Goal: Task Accomplishment & Management: Use online tool/utility

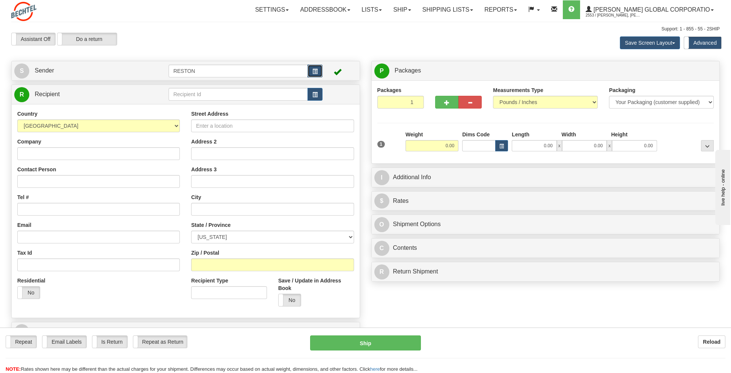
click at [318, 69] on span "button" at bounding box center [314, 71] width 5 height 5
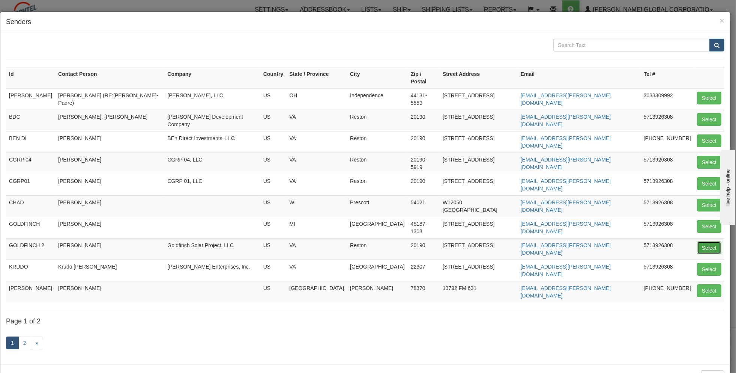
click at [714, 241] on button "Select" at bounding box center [709, 247] width 24 height 13
type input "GOLDFINCH 2"
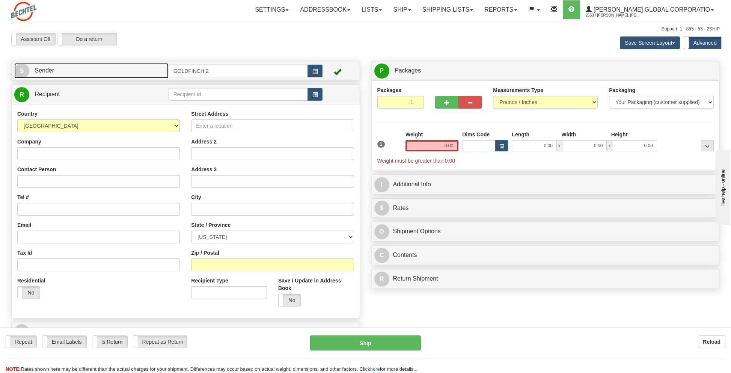
click at [25, 69] on span "S" at bounding box center [21, 70] width 15 height 15
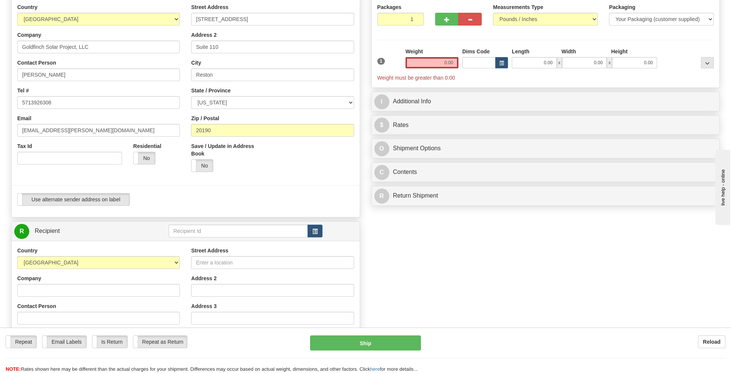
scroll to position [113, 0]
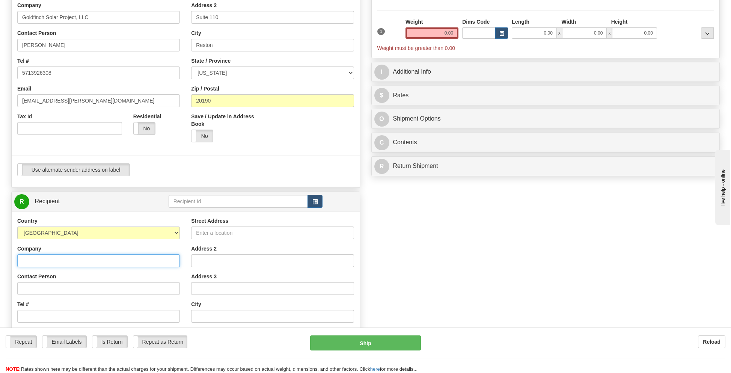
click at [57, 260] on input "Company" at bounding box center [98, 260] width 163 height 13
type input "JJC SOS [US_STATE] County, LLC"
type input "5713926308"
type input "55127"
drag, startPoint x: 116, startPoint y: 260, endPoint x: 3, endPoint y: 259, distance: 112.6
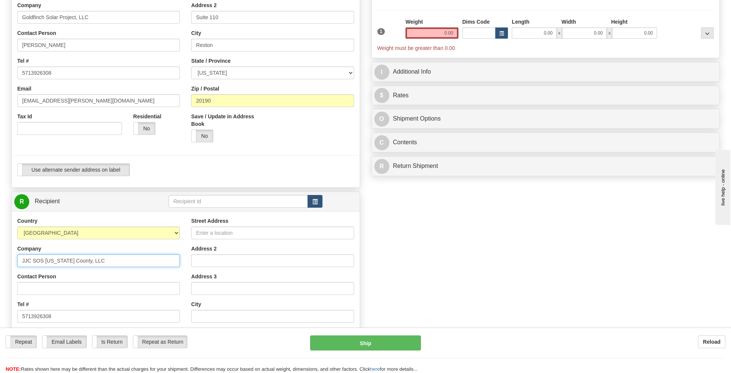
click at [3, 259] on div "Toggle navigation Settings Shipping Preferences Fields Preferences New" at bounding box center [365, 200] width 731 height 626
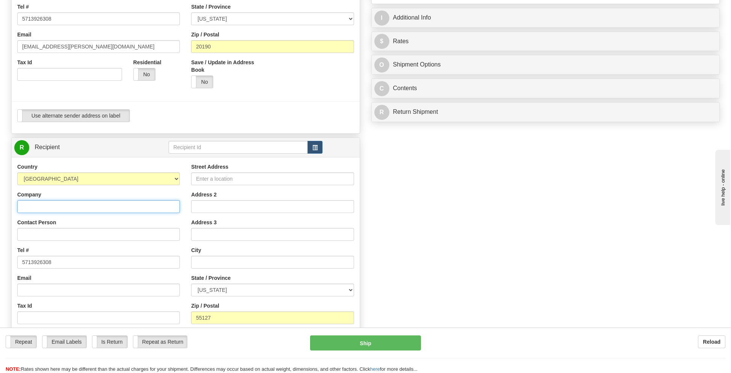
scroll to position [225, 0]
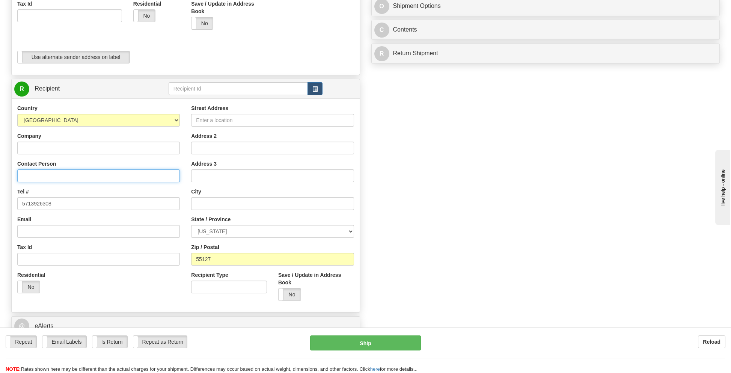
click at [41, 170] on input "Contact Person" at bounding box center [98, 175] width 163 height 13
click at [26, 284] on label "No" at bounding box center [29, 287] width 22 height 12
click at [187, 87] on input "text" at bounding box center [239, 88] width 140 height 13
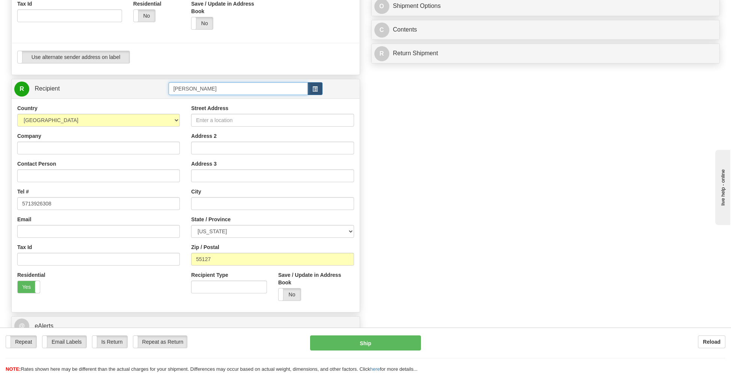
type input "[PERSON_NAME]"
click at [29, 140] on div "Company" at bounding box center [98, 143] width 163 height 22
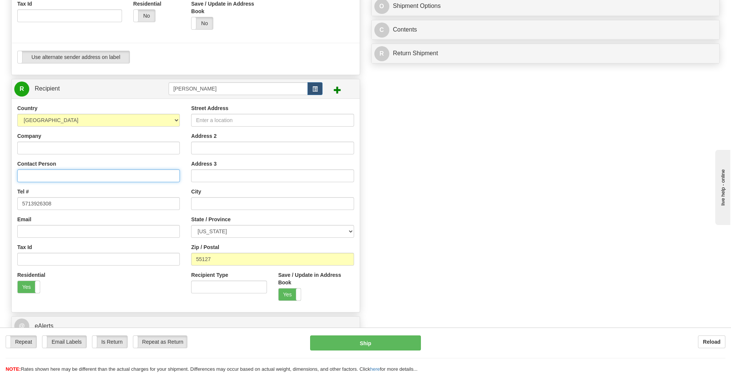
click at [27, 174] on input "Contact Person" at bounding box center [98, 175] width 163 height 13
type input "[PERSON_NAME] and [PERSON_NAME]"
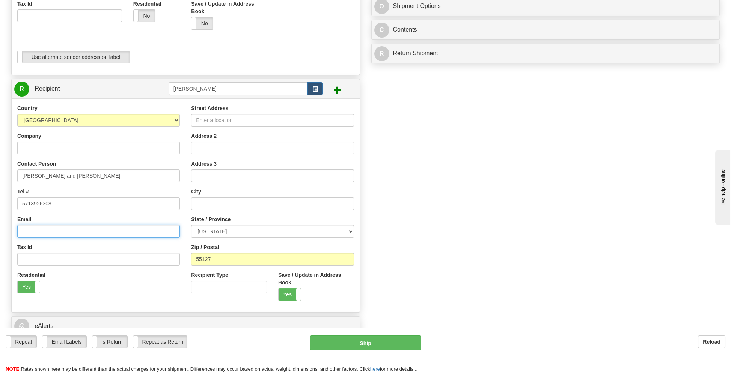
click at [51, 228] on input "Email" at bounding box center [98, 231] width 163 height 13
type input "[EMAIL_ADDRESS][PERSON_NAME][DOMAIN_NAME]"
click at [226, 123] on input "Street Address" at bounding box center [272, 120] width 163 height 13
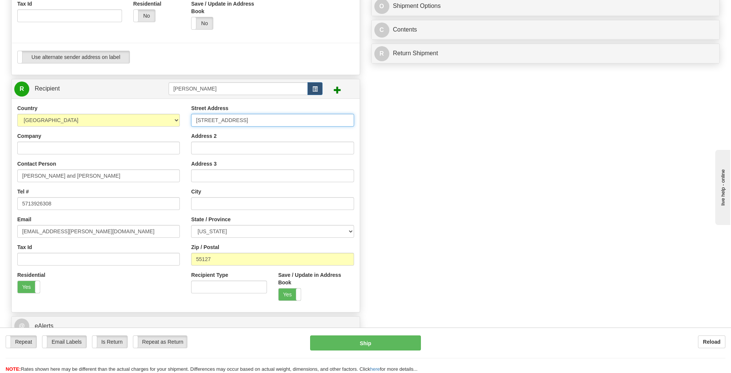
type input "[STREET_ADDRESS]"
type input "[GEOGRAPHIC_DATA]"
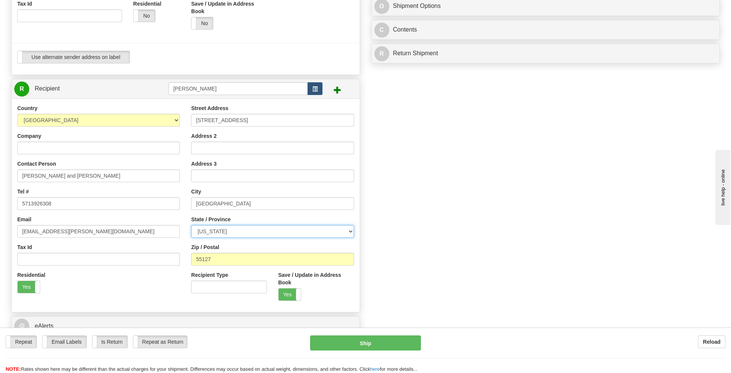
select select "IA"
type input "52403"
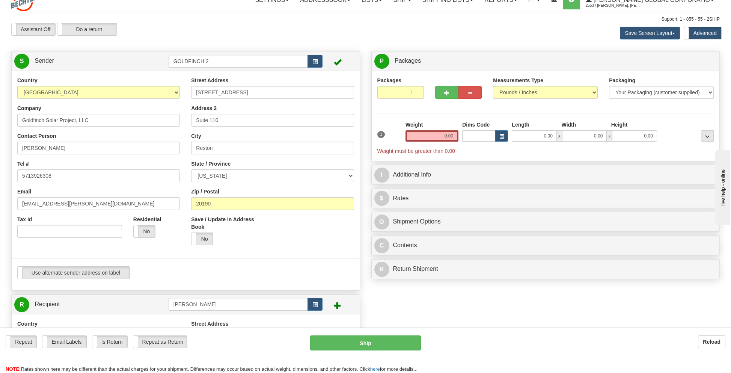
scroll to position [0, 0]
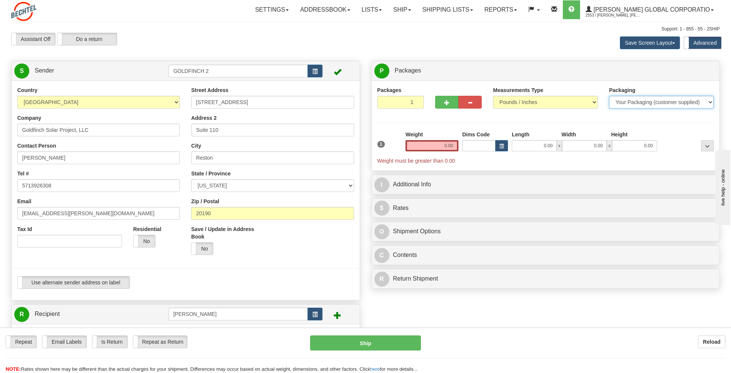
click at [626, 101] on select "Your Packaging (customer supplied) Envelope (carrier supplied) Pack (carrier su…" at bounding box center [661, 102] width 105 height 13
select select "2"
click at [609, 96] on select "Your Packaging (customer supplied) Envelope (carrier supplied) Pack (carrier su…" at bounding box center [661, 102] width 105 height 13
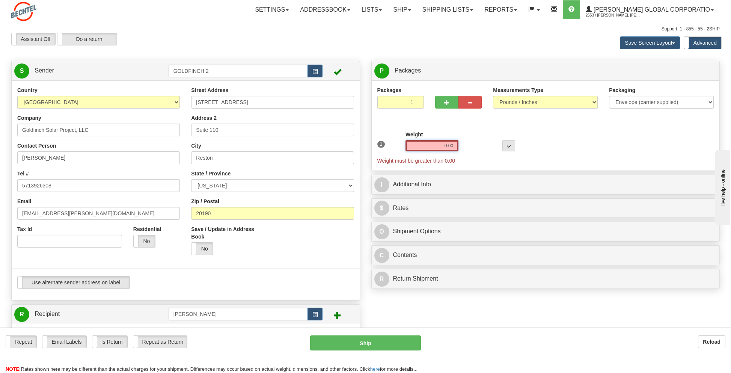
drag, startPoint x: 436, startPoint y: 145, endPoint x: 467, endPoint y: 146, distance: 30.8
click at [465, 146] on div "1 Weight 0.00 Dims Code 0 x" at bounding box center [545, 148] width 340 height 34
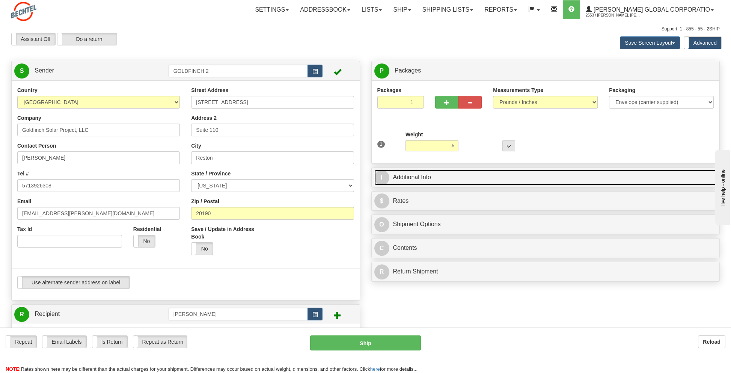
type input "0.50"
click at [443, 173] on link "I Additional Info" at bounding box center [545, 177] width 343 height 15
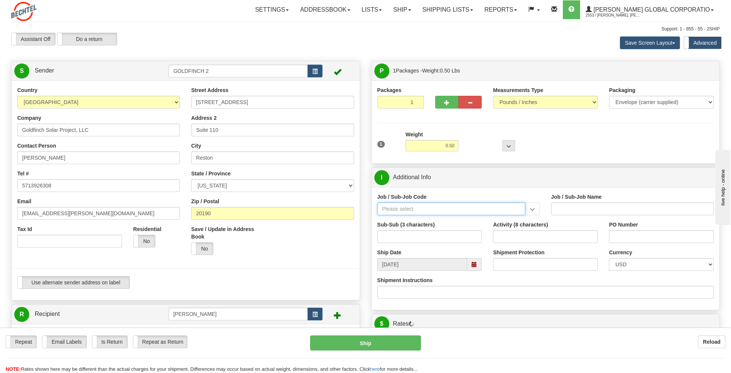
click at [411, 209] on input "Job / Sub-Job Code" at bounding box center [451, 208] width 148 height 13
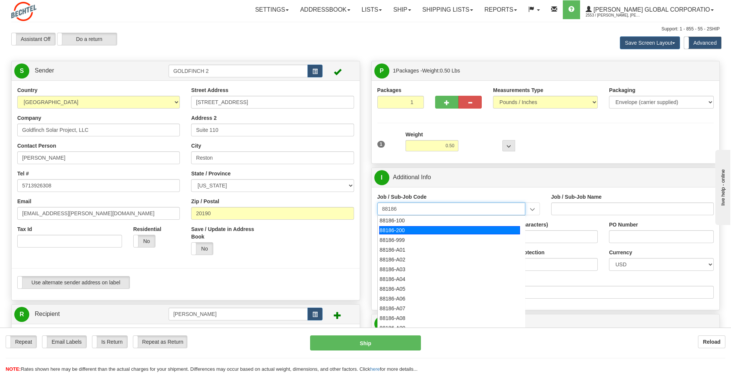
click at [404, 233] on div "88186-200" at bounding box center [449, 230] width 141 height 8
type input "88186-200"
type input "GOLDFINCH SOLAR - THIRD PARTY COSTS"
type input "88186-200"
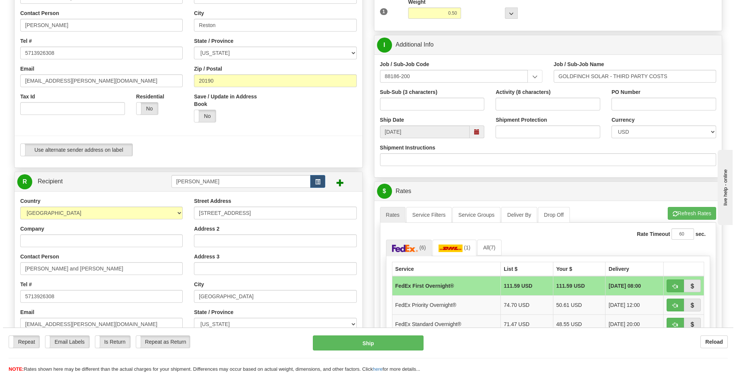
scroll to position [150, 0]
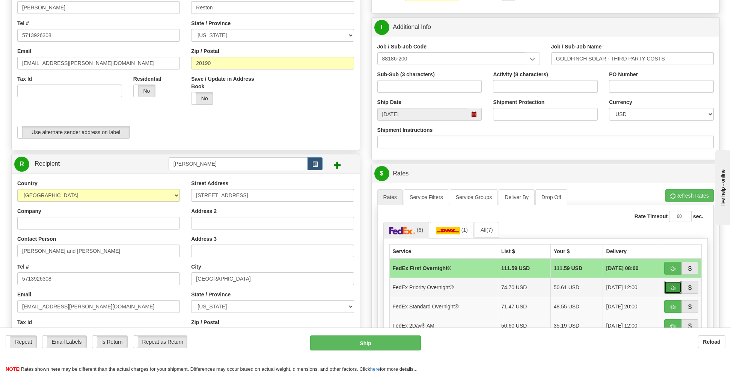
click at [671, 282] on button "button" at bounding box center [672, 287] width 17 height 13
type input "01"
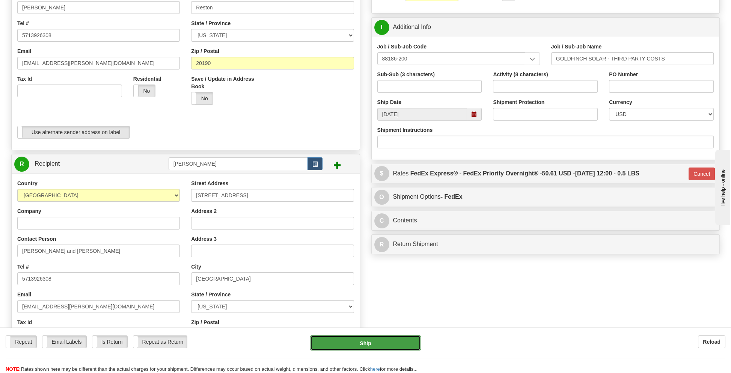
click at [360, 342] on button "Ship" at bounding box center [365, 342] width 110 height 15
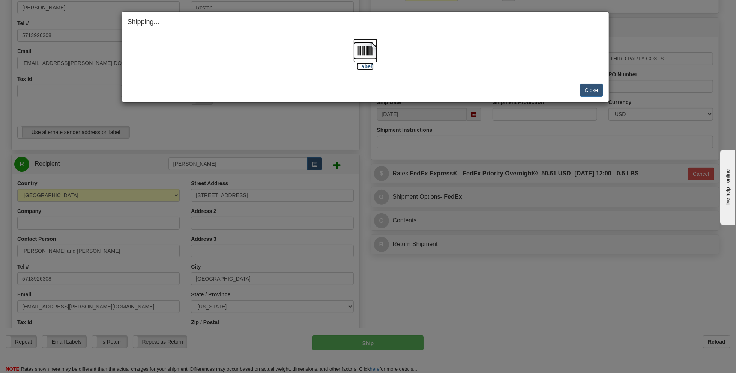
click at [363, 46] on img at bounding box center [366, 51] width 24 height 24
